Goal: Navigation & Orientation: Find specific page/section

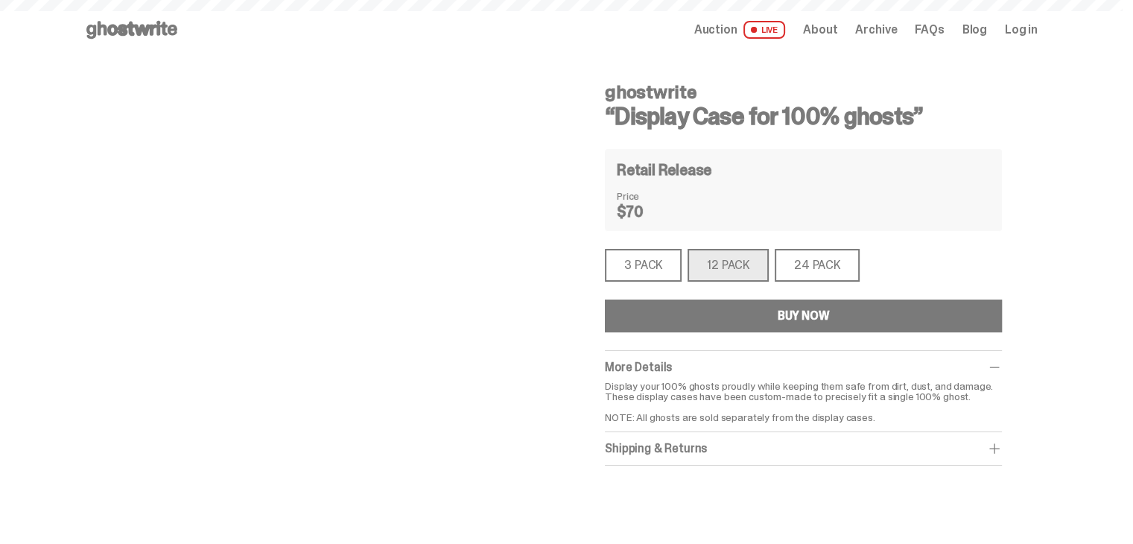
click at [145, 32] on use at bounding box center [131, 30] width 91 height 18
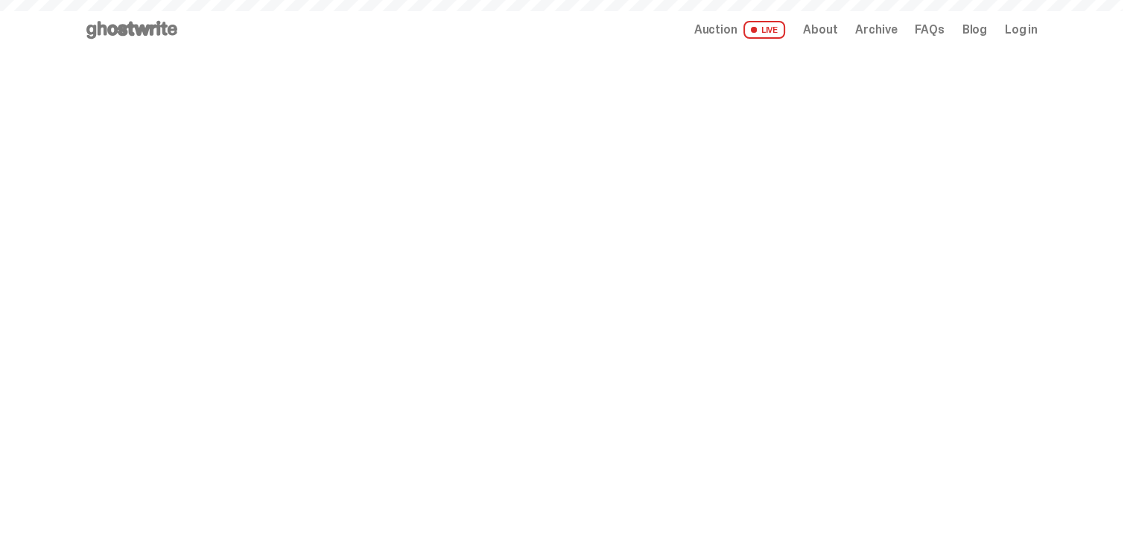
click at [1028, 26] on span "Log in" at bounding box center [1020, 30] width 33 height 12
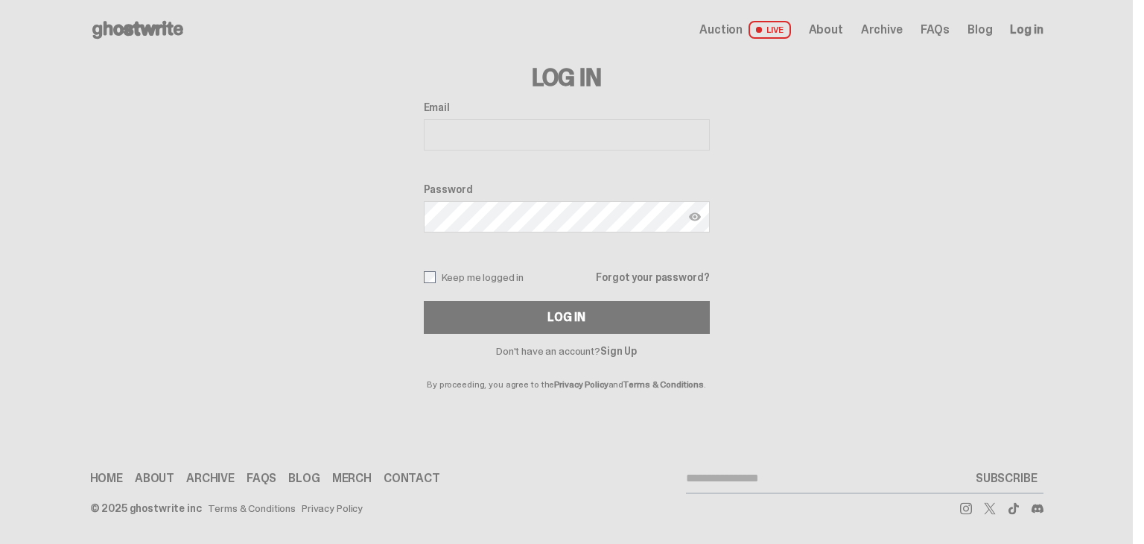
click at [579, 135] on input "Email" at bounding box center [567, 134] width 286 height 31
type input "**********"
click at [691, 219] on img at bounding box center [695, 217] width 12 height 12
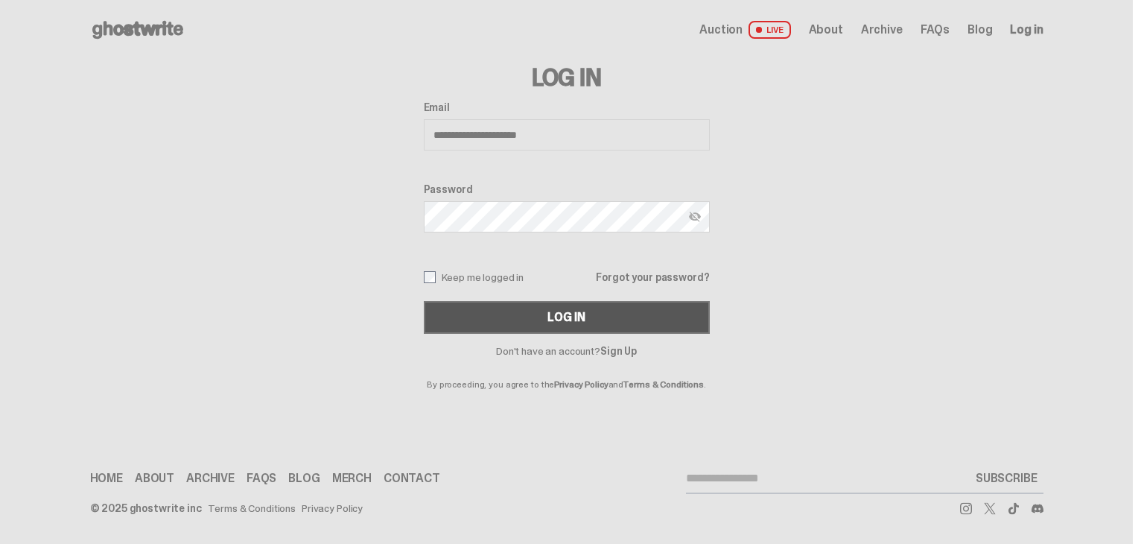
click at [637, 303] on button "Log In" at bounding box center [567, 317] width 286 height 33
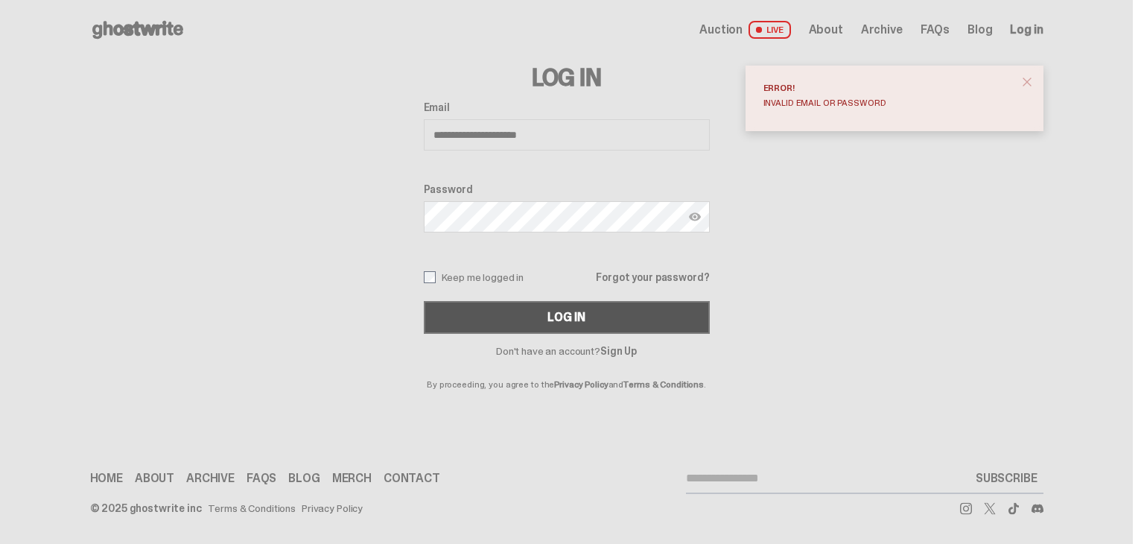
click at [597, 321] on button "Log In" at bounding box center [567, 317] width 286 height 33
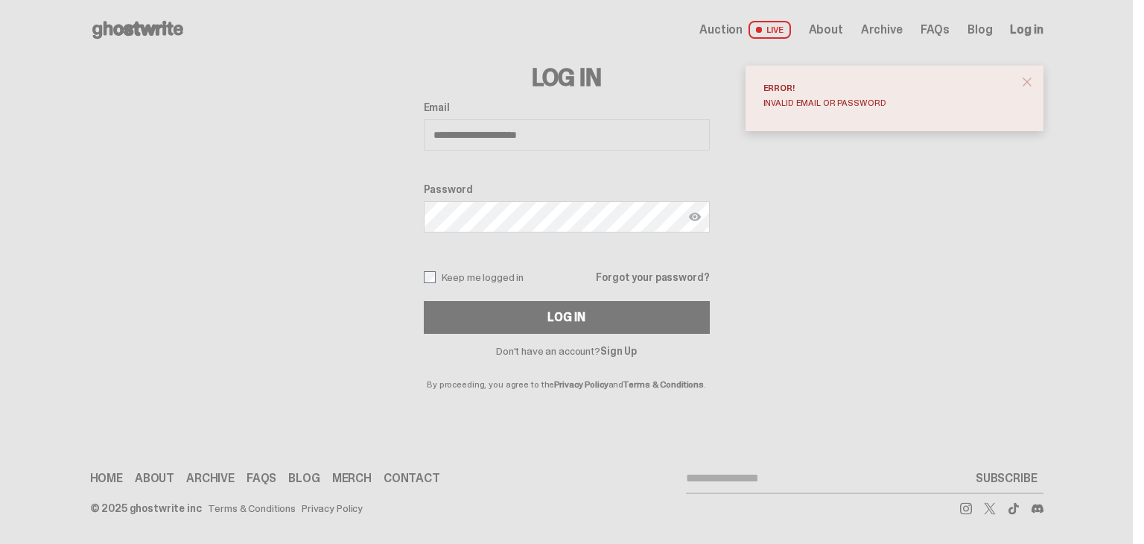
click at [1029, 83] on span "close" at bounding box center [1026, 81] width 15 height 15
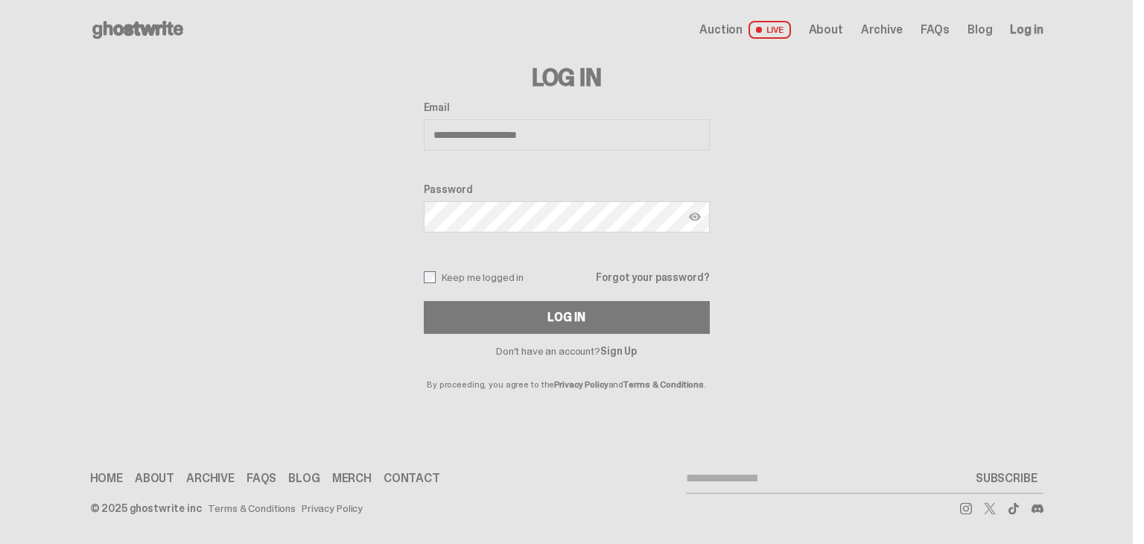
click at [696, 214] on img at bounding box center [695, 217] width 12 height 12
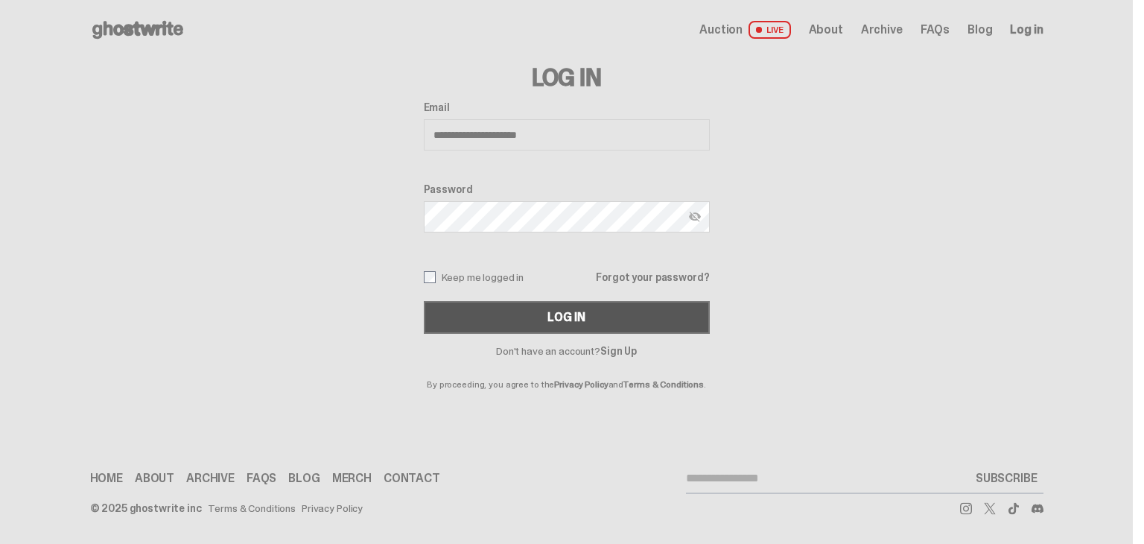
click at [605, 311] on button "Log In" at bounding box center [567, 317] width 286 height 33
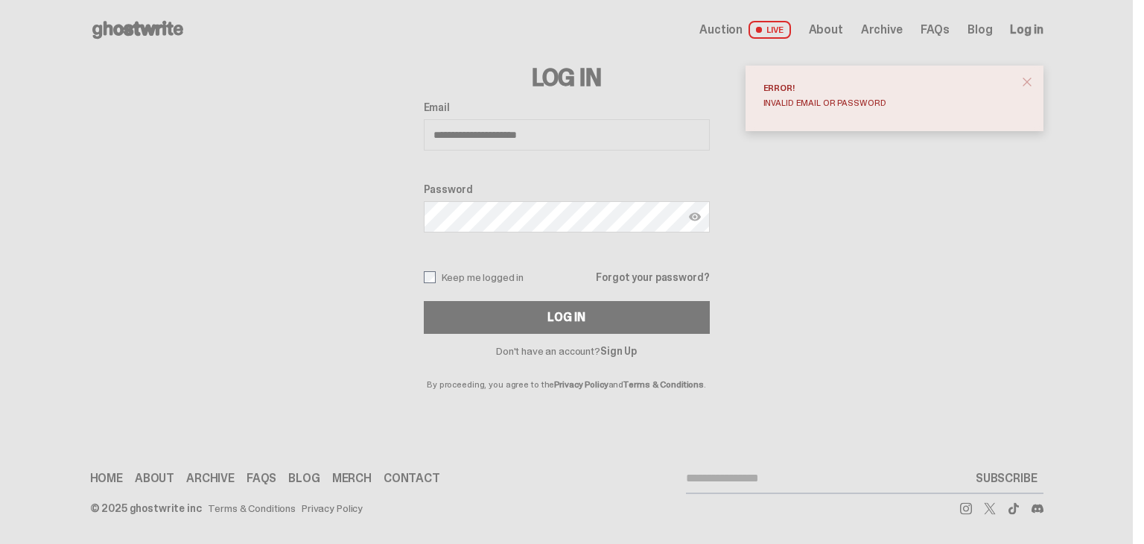
click at [691, 218] on img at bounding box center [695, 217] width 12 height 12
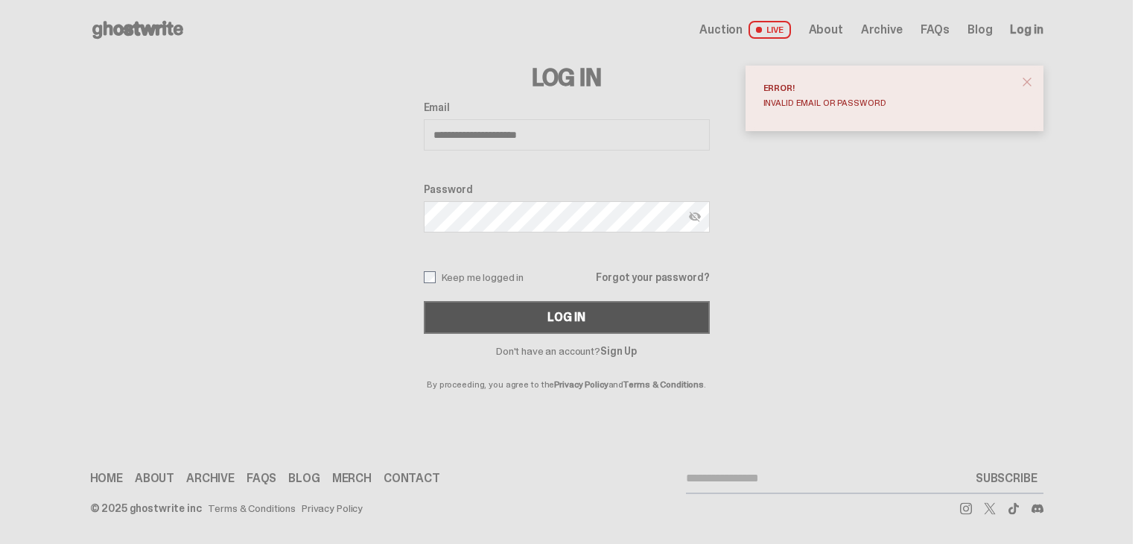
click at [569, 328] on button "Log In" at bounding box center [567, 317] width 286 height 33
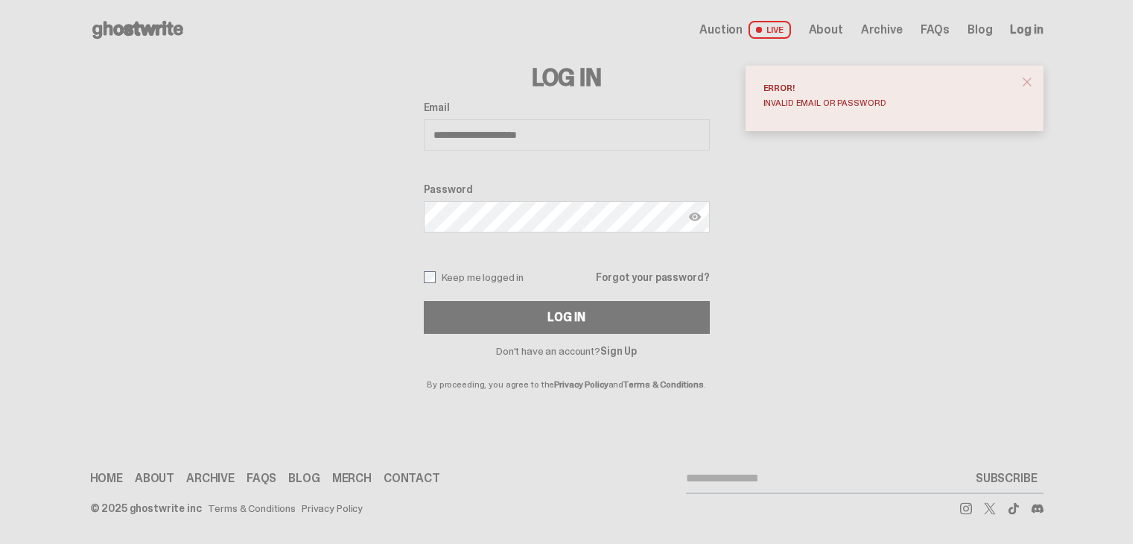
click at [699, 218] on img at bounding box center [695, 217] width 12 height 12
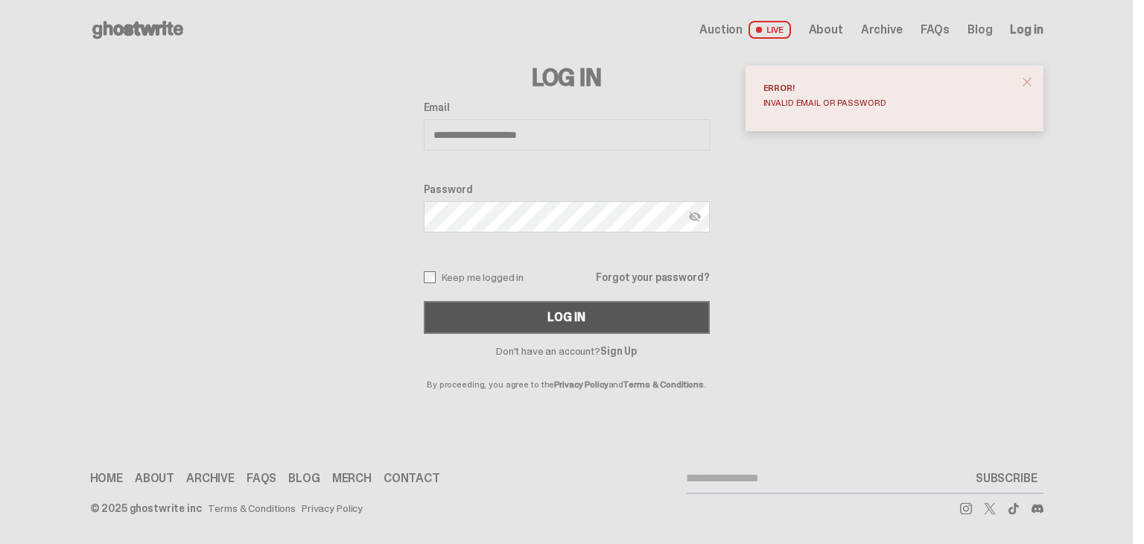
click at [664, 322] on button "Log In" at bounding box center [567, 317] width 286 height 33
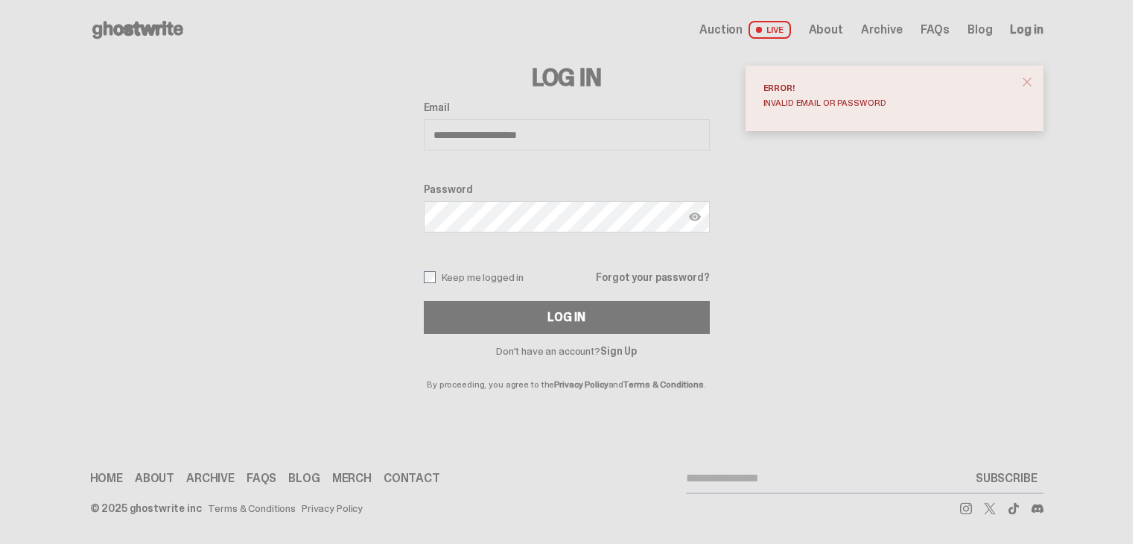
click at [695, 215] on img at bounding box center [695, 217] width 12 height 12
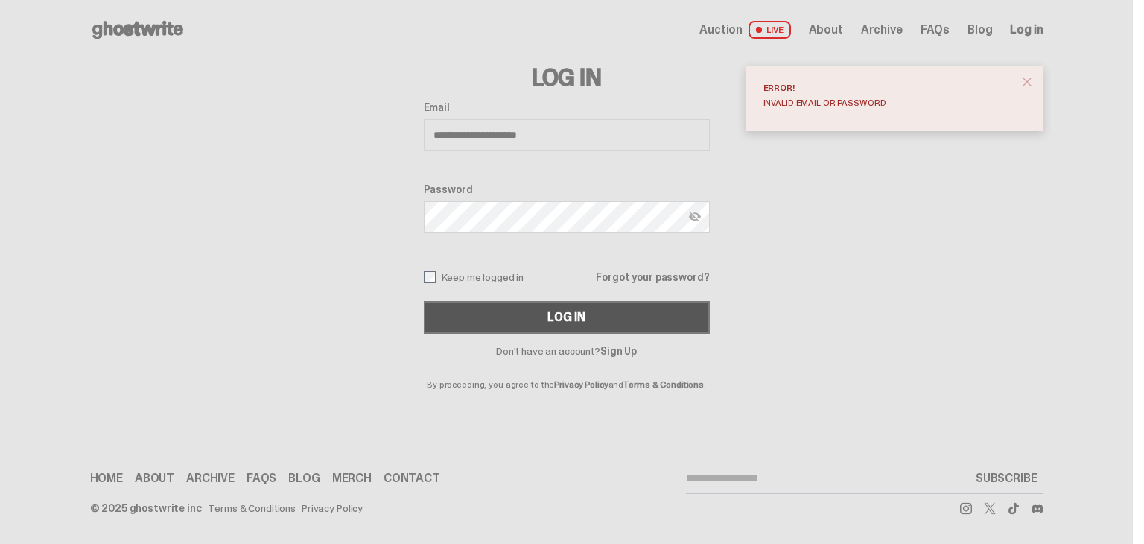
click at [514, 311] on button "Log In" at bounding box center [567, 317] width 286 height 33
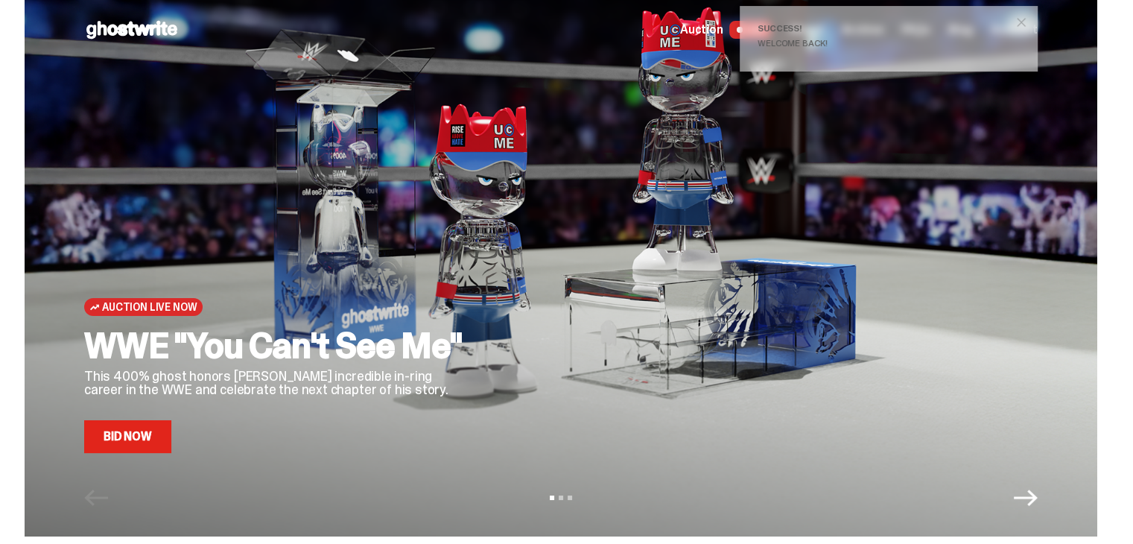
click at [1028, 22] on span "close" at bounding box center [1020, 22] width 15 height 15
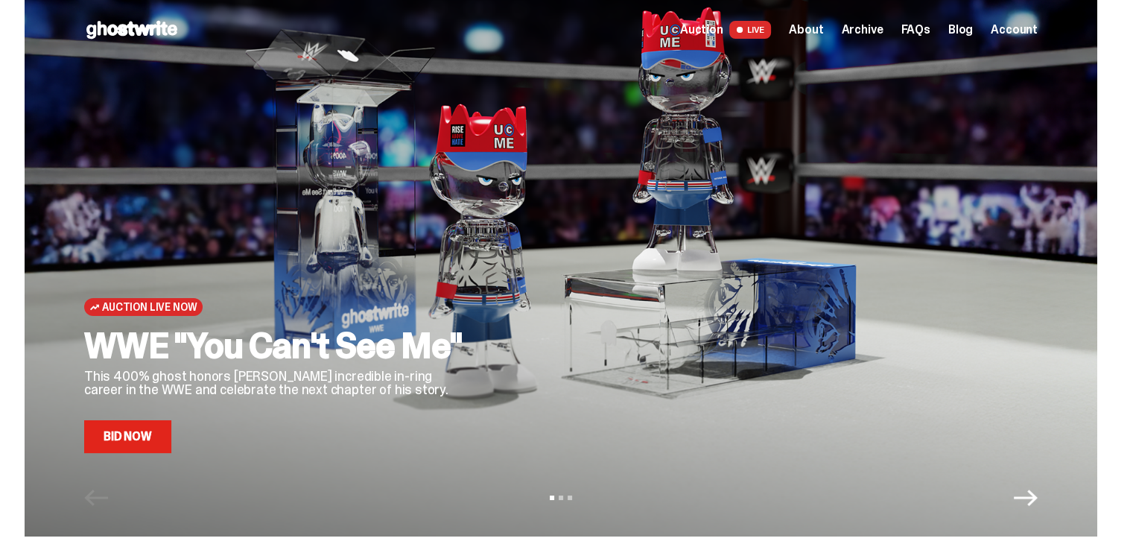
click at [1029, 31] on span "Account" at bounding box center [1013, 30] width 47 height 12
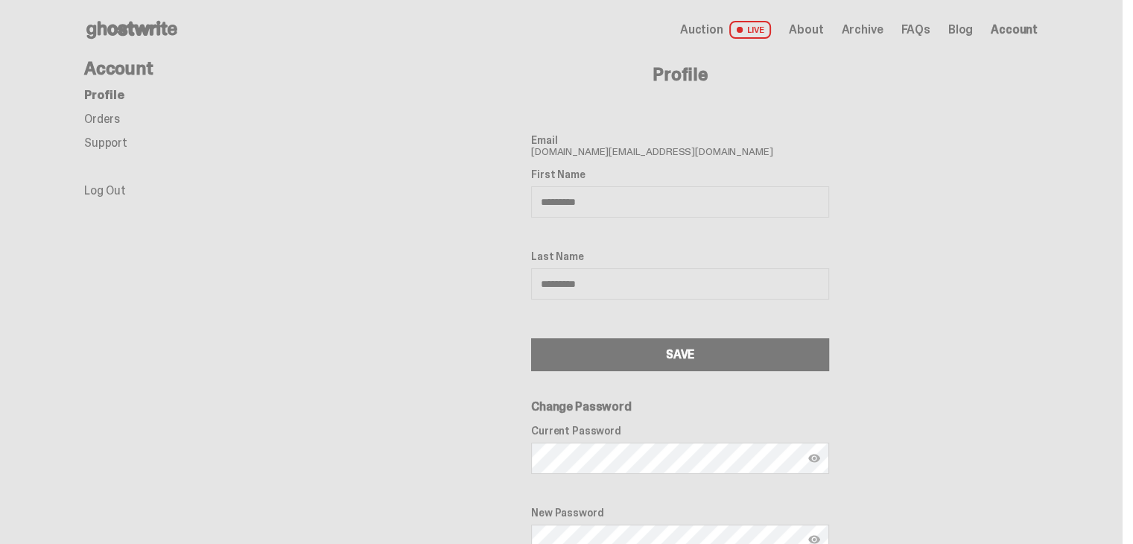
click at [114, 120] on link "Orders" at bounding box center [102, 119] width 36 height 16
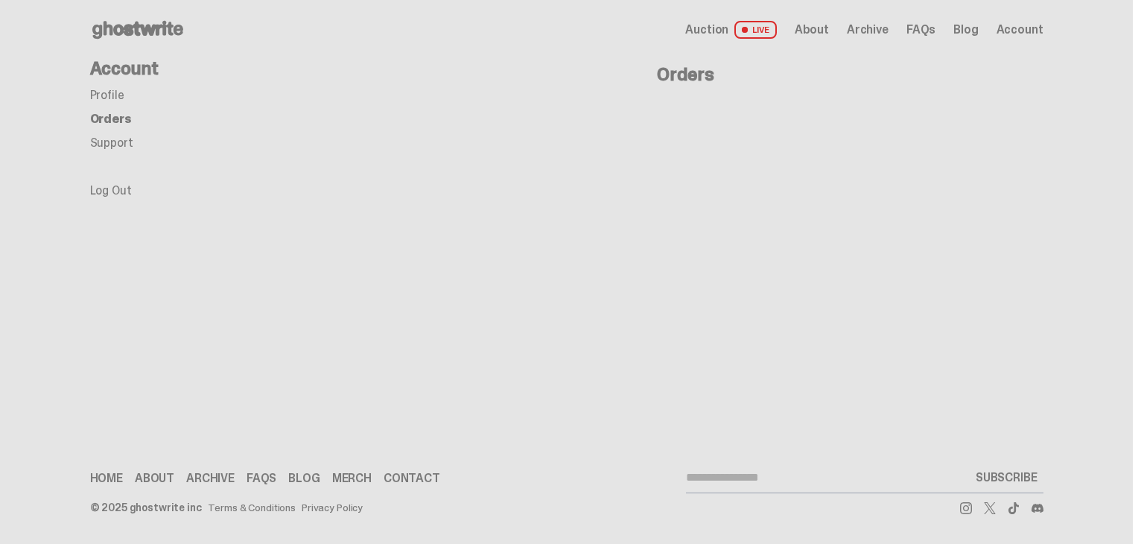
click at [821, 31] on span "About" at bounding box center [812, 30] width 34 height 12
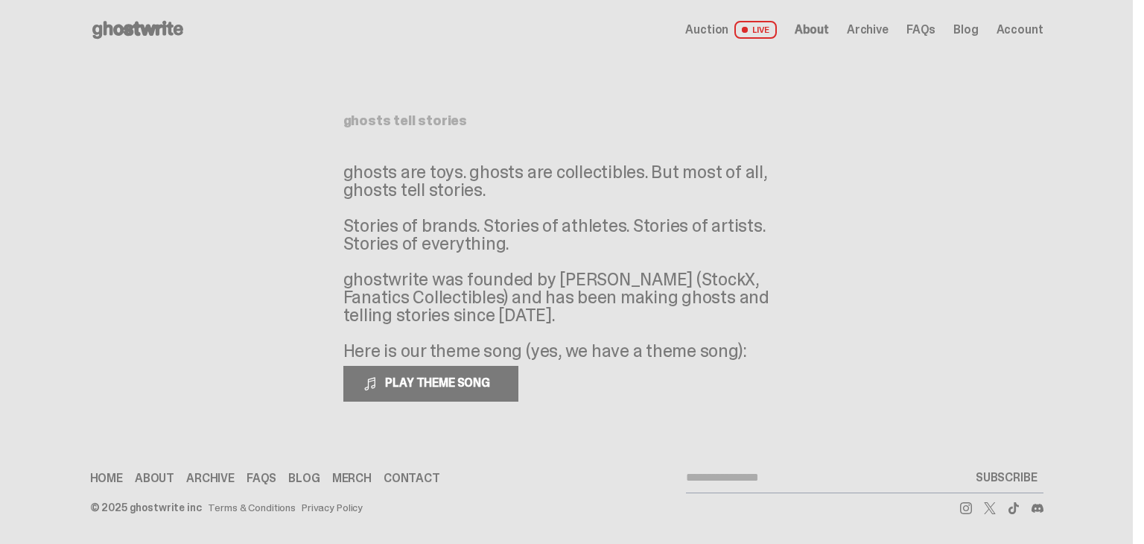
click at [775, 34] on span "LIVE" at bounding box center [755, 30] width 42 height 18
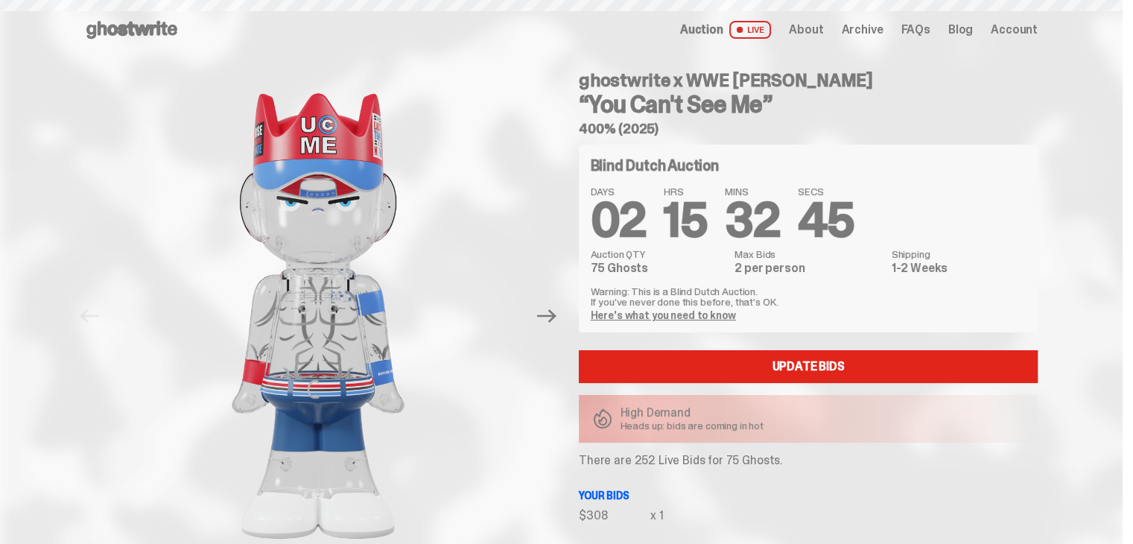
click at [723, 33] on span "Auction" at bounding box center [701, 30] width 43 height 12
